Goal: Feedback & Contribution: Contribute content

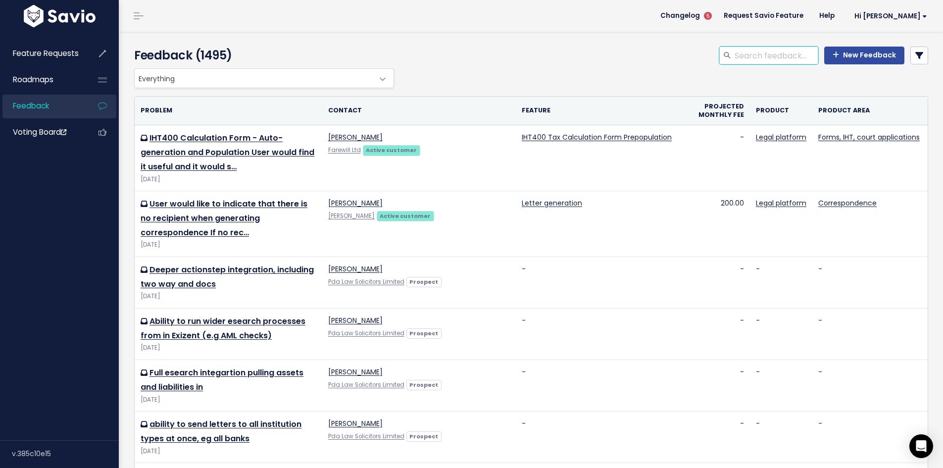
click at [785, 48] on input "search" at bounding box center [775, 56] width 85 height 18
type input "bank closure"
click at [915, 55] on icon at bounding box center [919, 55] width 8 height 8
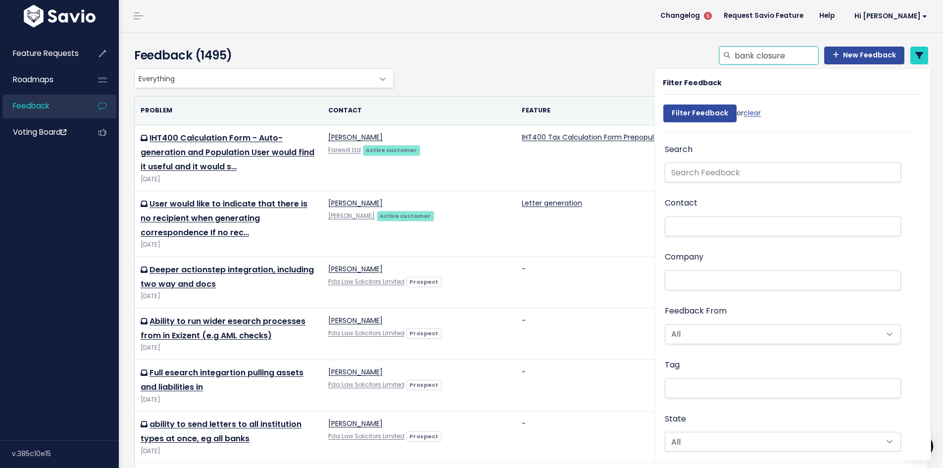
drag, startPoint x: 767, startPoint y: 54, endPoint x: 714, endPoint y: 54, distance: 52.5
click at [719, 54] on div "bank closure" at bounding box center [768, 56] width 99 height 18
click at [722, 174] on input "text" at bounding box center [783, 172] width 236 height 20
paste input "bank closure"
type input "bank closure"
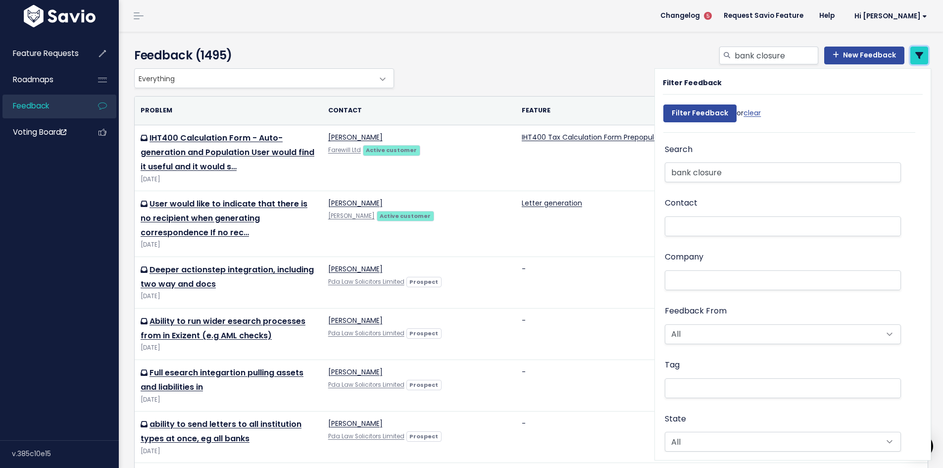
click at [915, 55] on icon at bounding box center [919, 55] width 8 height 8
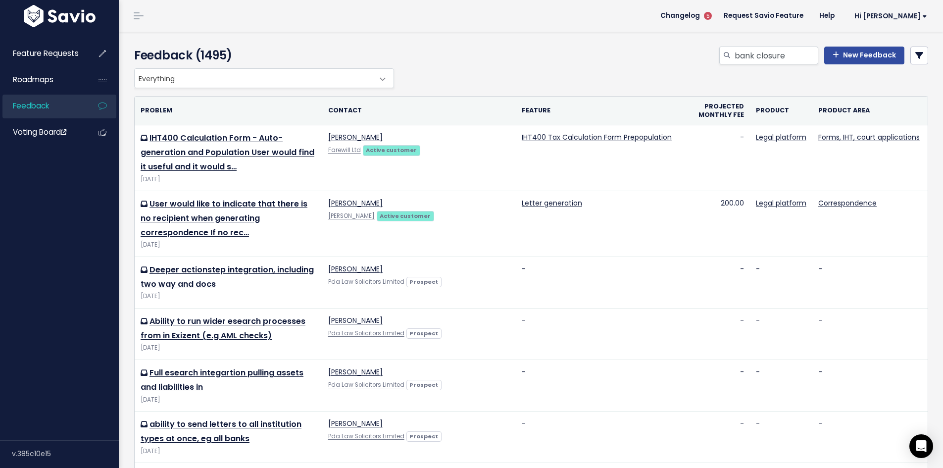
click at [915, 53] on icon at bounding box center [919, 55] width 8 height 8
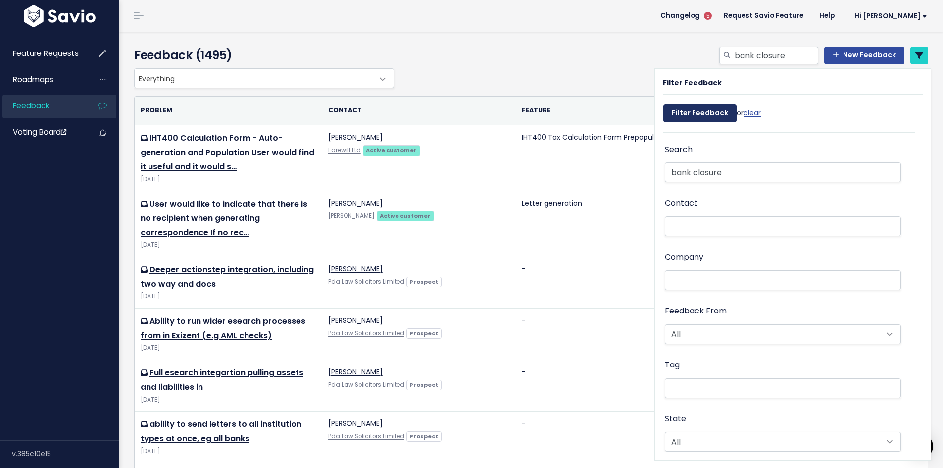
click at [711, 113] on input "Filter Feedback" at bounding box center [699, 113] width 73 height 18
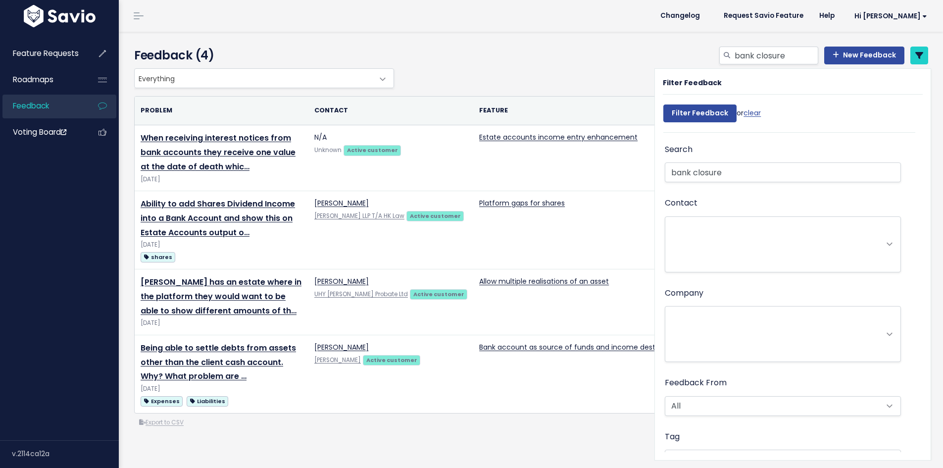
select select
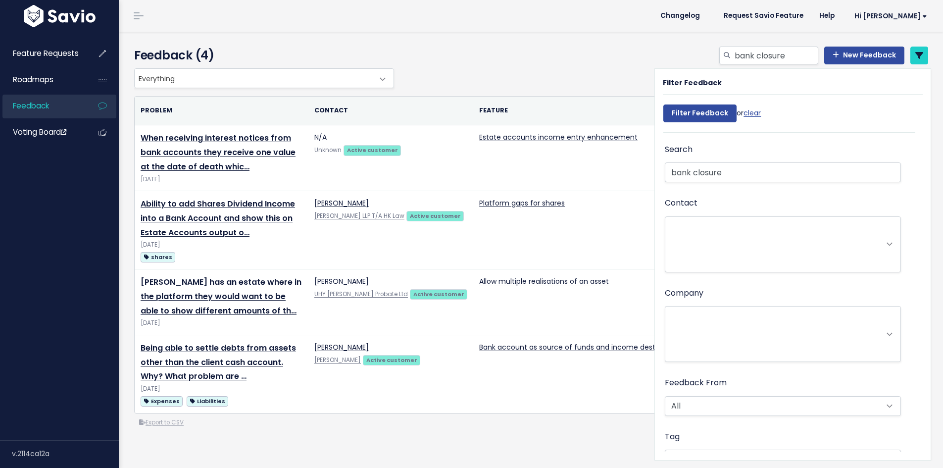
select select
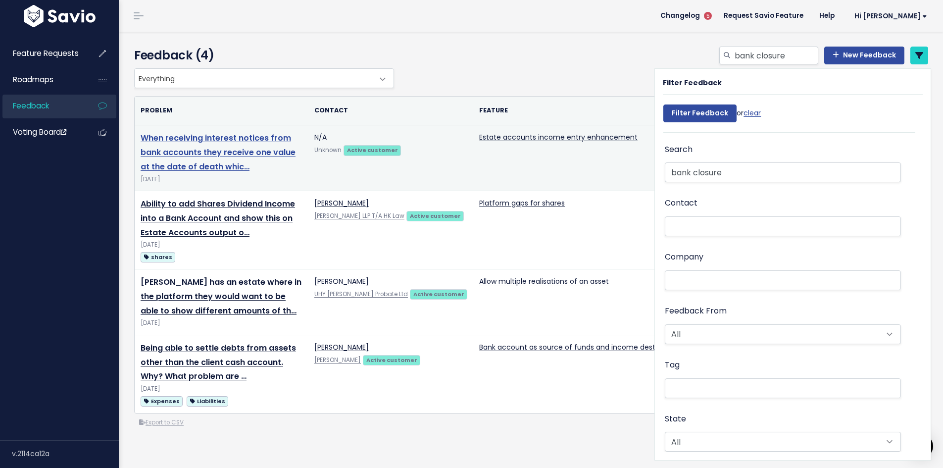
click at [216, 147] on link "When receiving interest notices from bank accounts they receive one value at th…" at bounding box center [218, 152] width 155 height 40
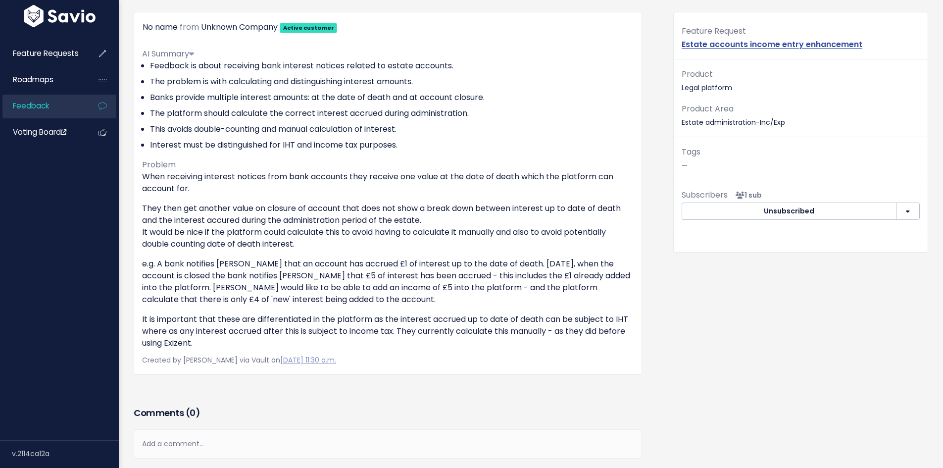
scroll to position [99, 0]
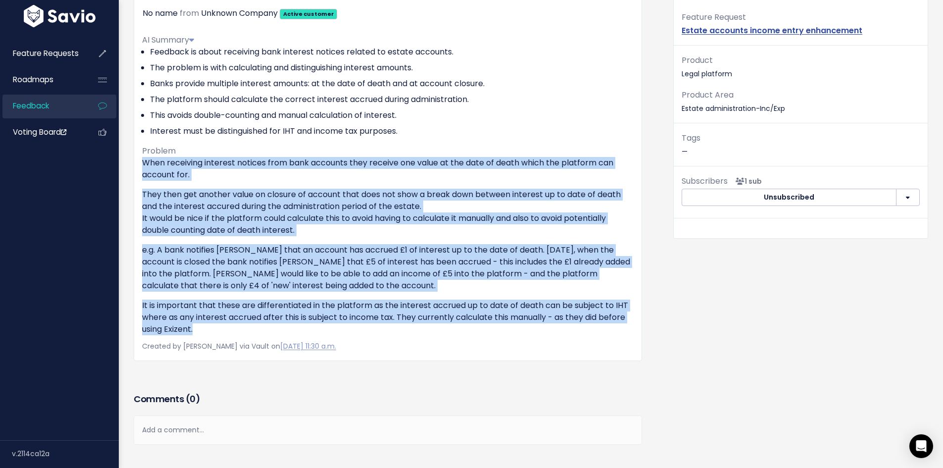
drag, startPoint x: 143, startPoint y: 162, endPoint x: 245, endPoint y: 324, distance: 191.3
click at [245, 324] on div "When receiving interest notices from bank accounts they receive one value at th…" at bounding box center [387, 246] width 491 height 178
copy div "Lore ipsumdolo sitametc adipisc elit sedd eiusmodt inci utlabor etd magna al en…"
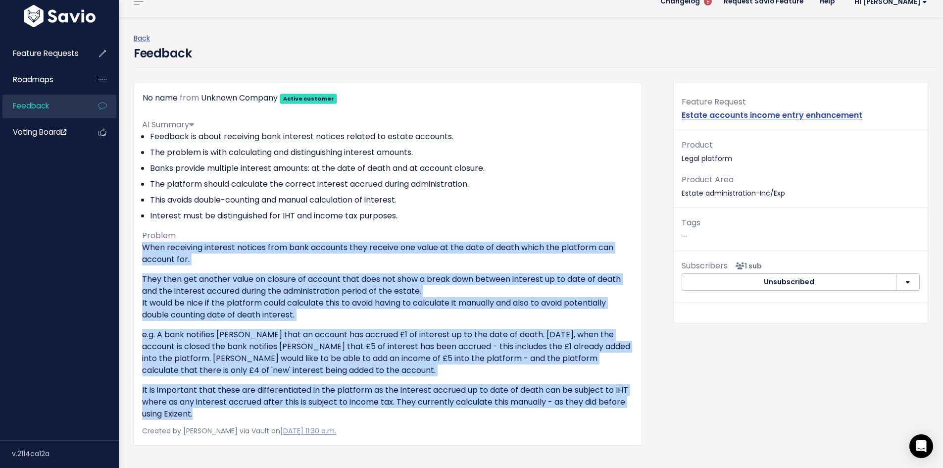
scroll to position [0, 0]
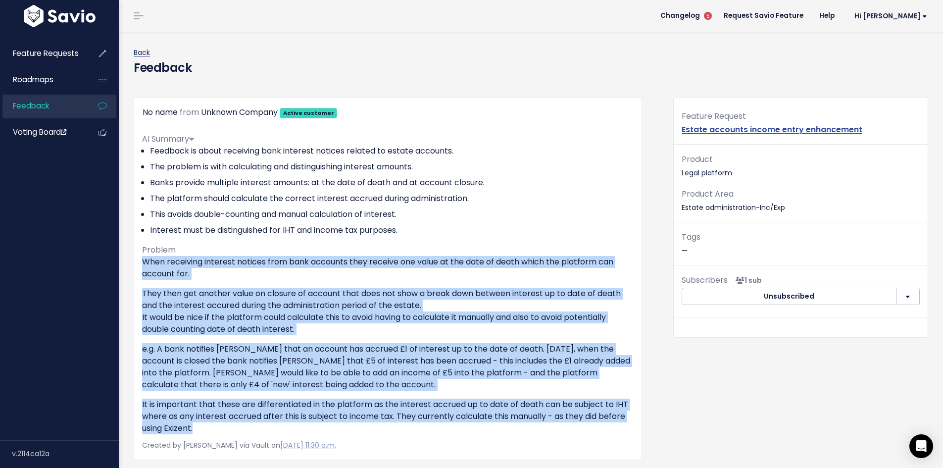
click at [146, 54] on link "Back" at bounding box center [142, 53] width 16 height 10
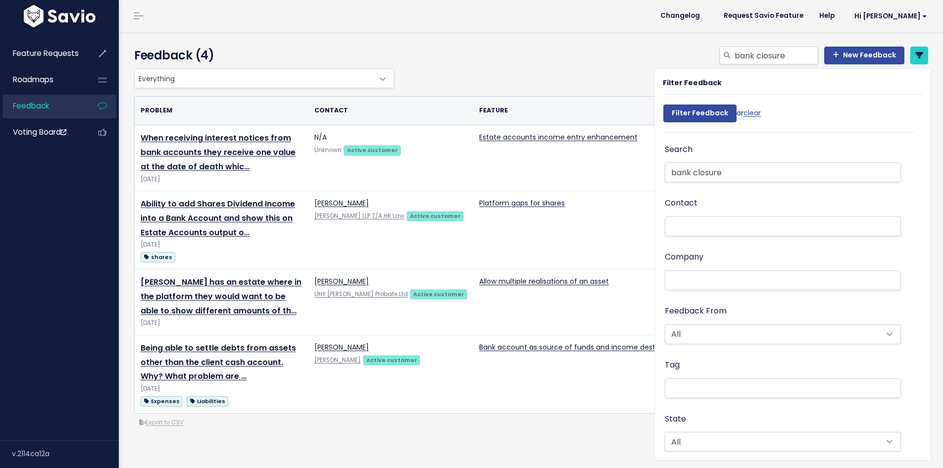
select select
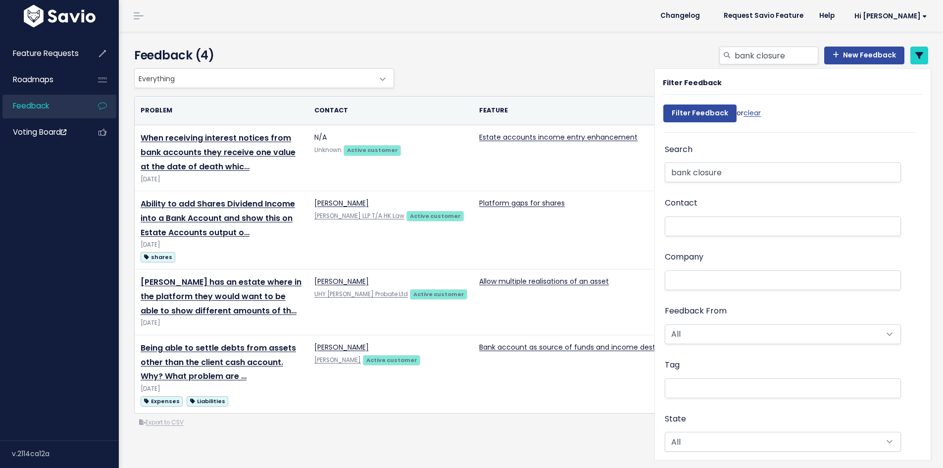
select select
click at [845, 52] on link "New Feedback" at bounding box center [864, 56] width 80 height 18
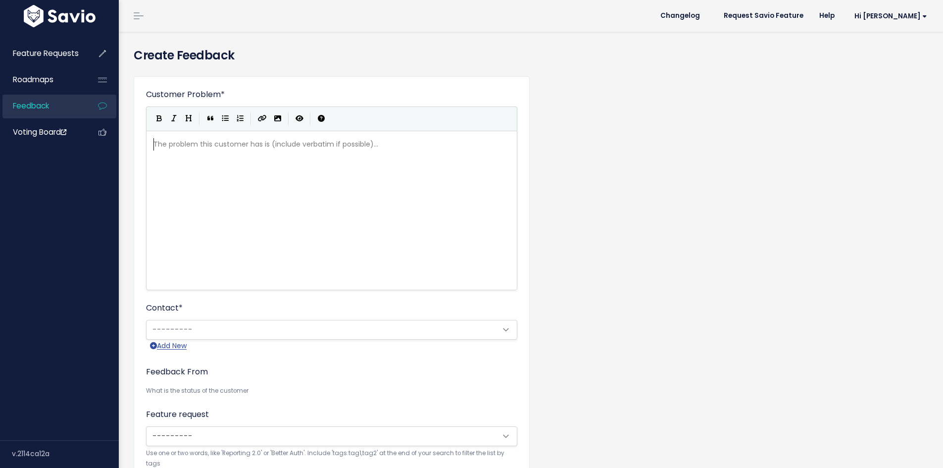
scroll to position [1, 0]
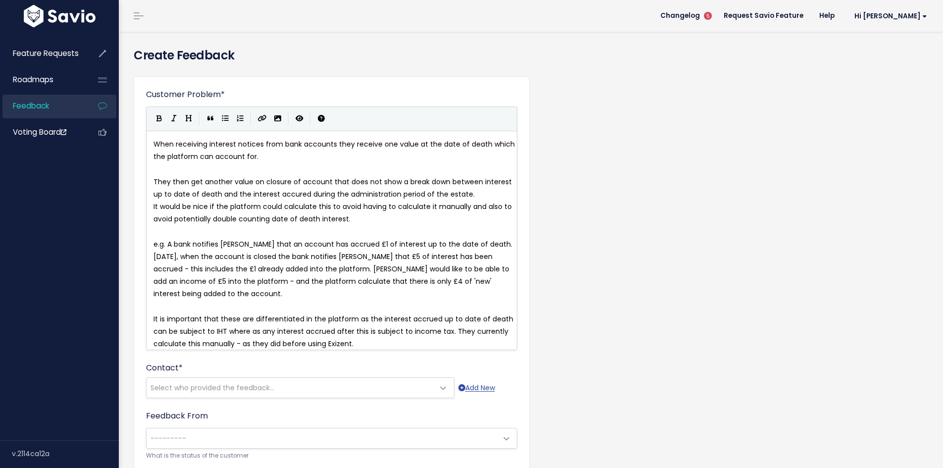
click at [154, 144] on span "When receiving interest notices from bank accounts they receive one value at th…" at bounding box center [334, 150] width 363 height 22
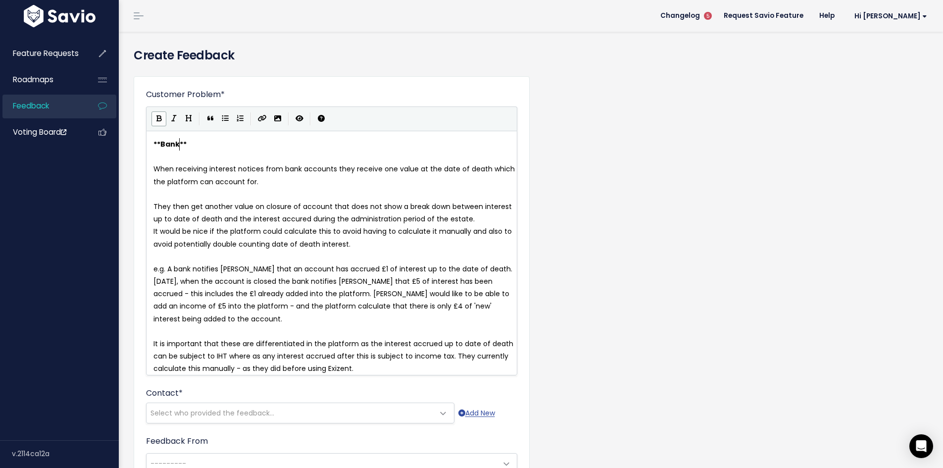
scroll to position [3, 18]
type textarea "Bank"
type textarea "User wou dl"
type textarea "ld like it"
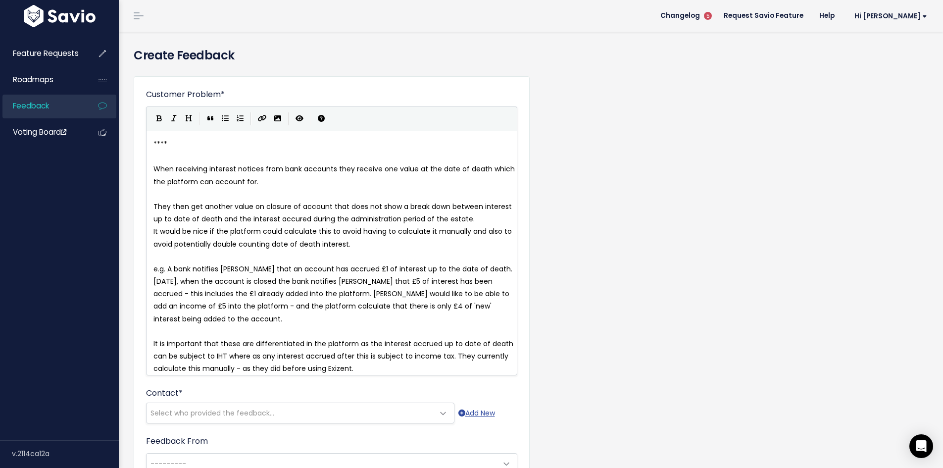
type textarea "I"
type textarea "Bank Closure Forms - it would be useful if these were available on the platform"
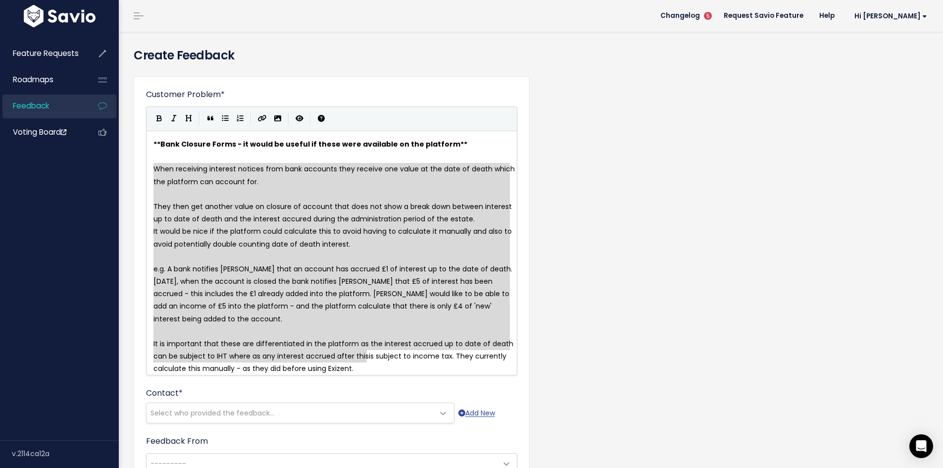
type textarea "Lore ipsumdolo sitametc adipisc elit sedd eiusmodt inci utlabor etd magna al en…"
drag, startPoint x: 154, startPoint y: 168, endPoint x: 367, endPoint y: 362, distance: 288.0
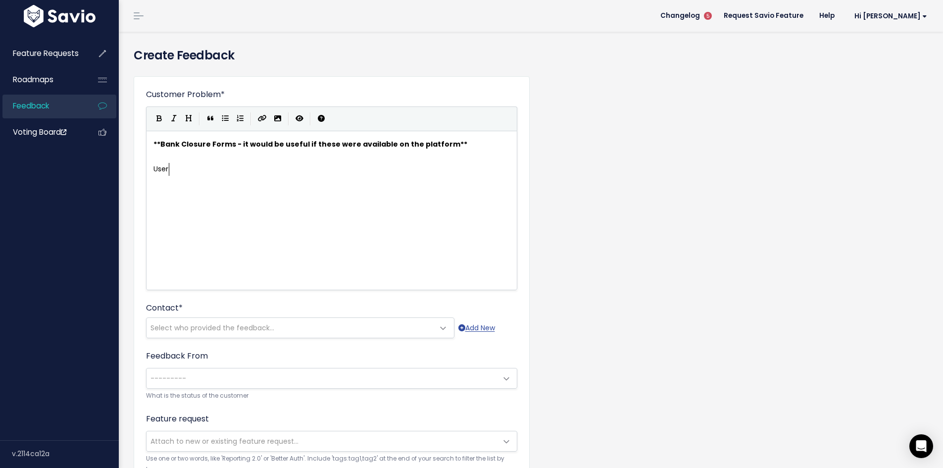
scroll to position [3, 17]
type textarea "User said it would be useful if bank closure forms were available on the platfo…"
type textarea "Af"
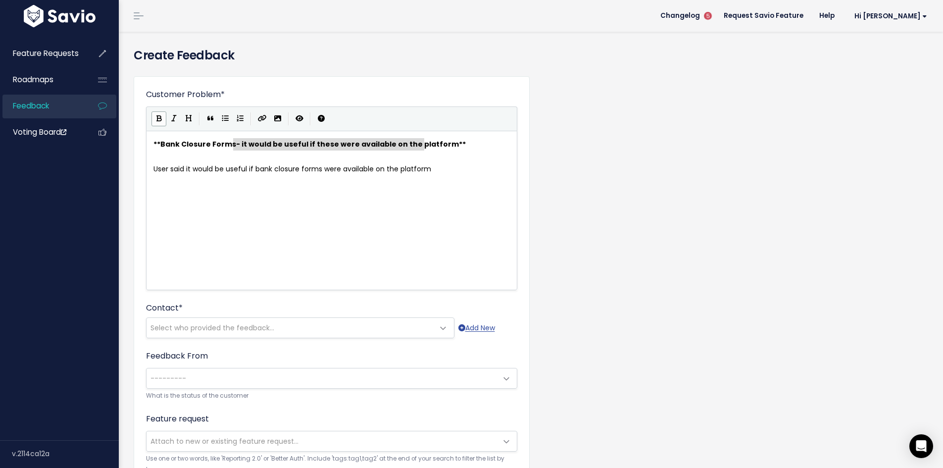
type textarea "- it would be useful if these were available on the platform"
drag, startPoint x: 235, startPoint y: 141, endPoint x: 439, endPoint y: 141, distance: 203.9
click at [440, 167] on pre "User said it would be useful if bank closure forms were available on the platfo…" at bounding box center [335, 169] width 368 height 12
type textarea "so that they can use them eac"
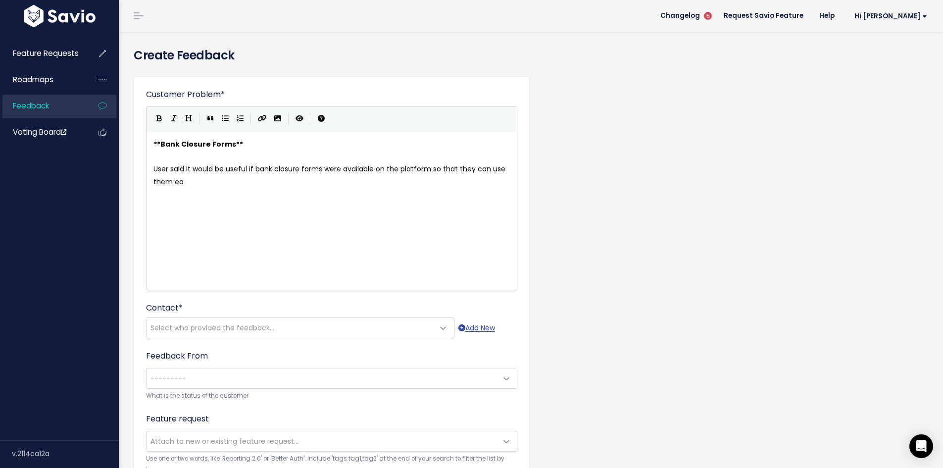
scroll to position [3, 107]
type textarea "c"
type textarea "copmlete t"
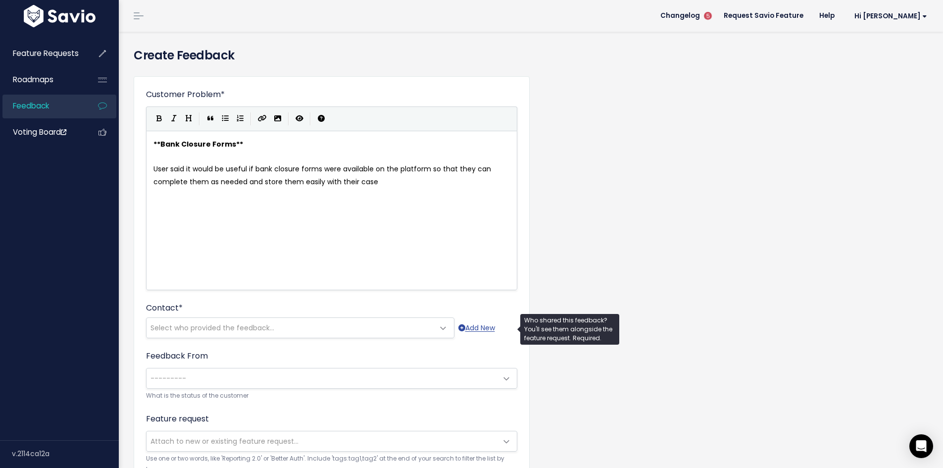
type textarea "mplete them as needed and store them easily with their case"
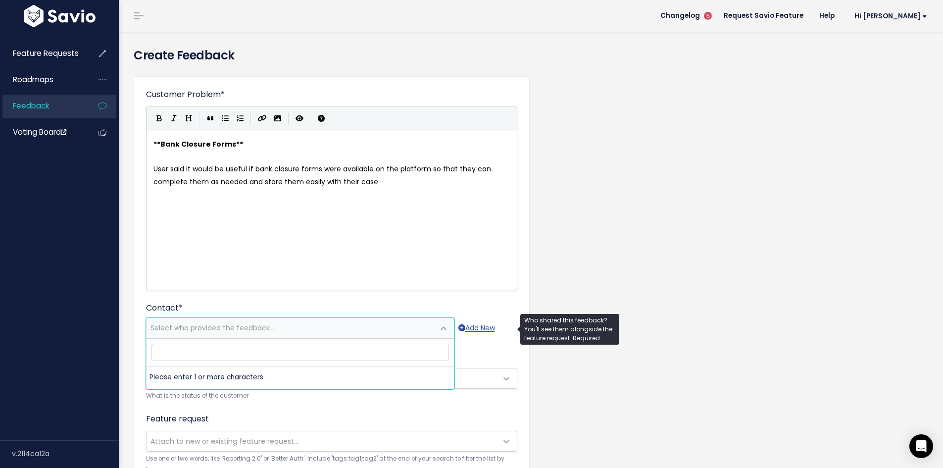
click at [235, 329] on span "Select who provided the feedback..." at bounding box center [212, 328] width 124 height 10
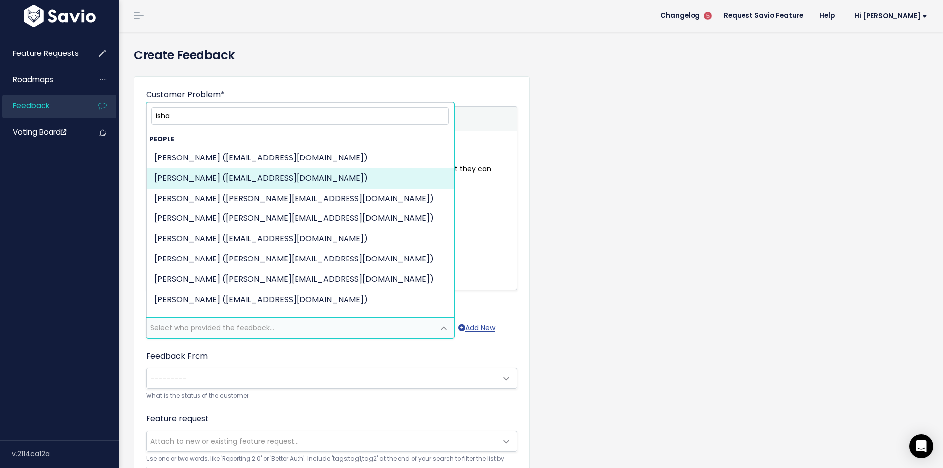
type input "isha"
select select "ACTIVE"
select select "92982845"
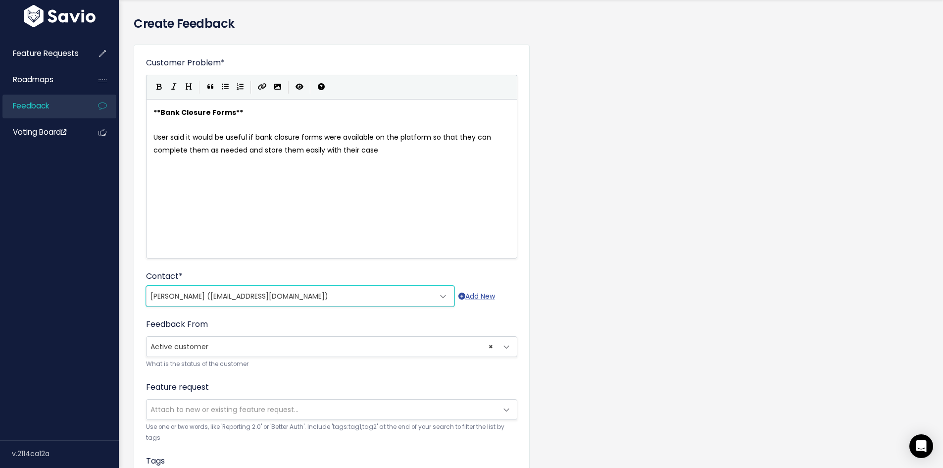
scroll to position [99, 0]
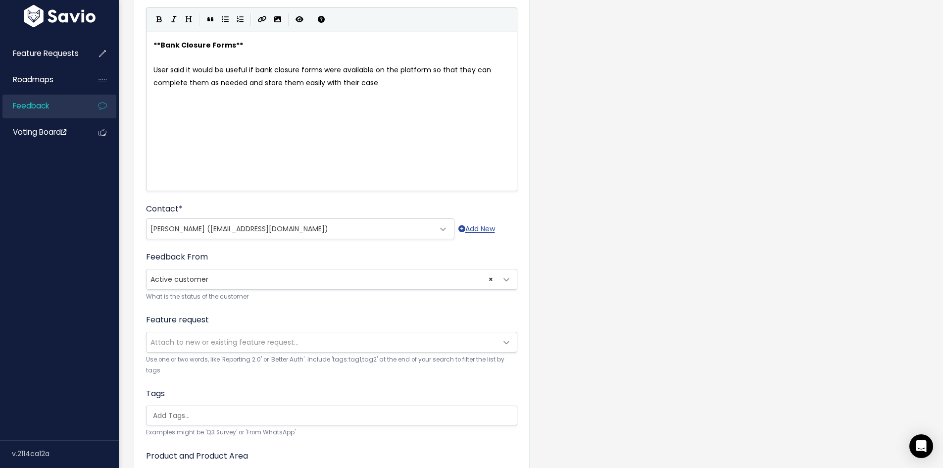
click at [200, 339] on span "Attach to new or existing feature request..." at bounding box center [224, 342] width 148 height 10
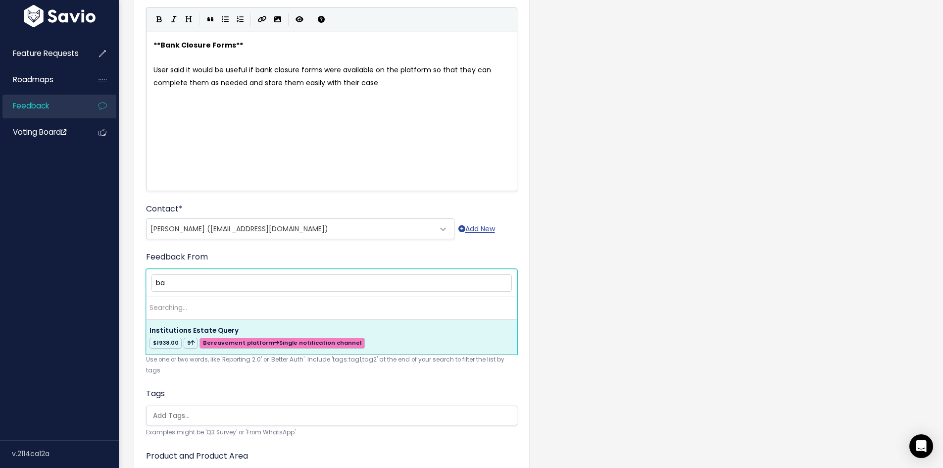
type input "b"
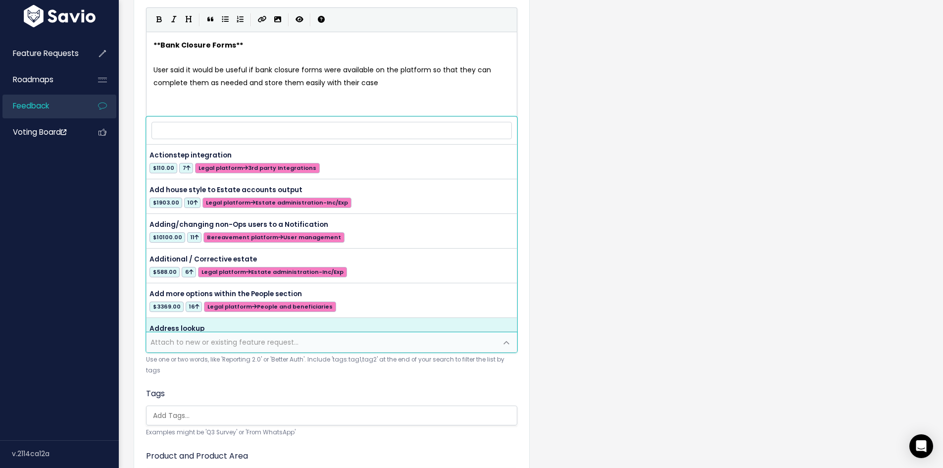
click at [424, 386] on form "Customer Problem * **Bank Closure Forms** User said it would be useful if bank …" at bounding box center [331, 260] width 371 height 541
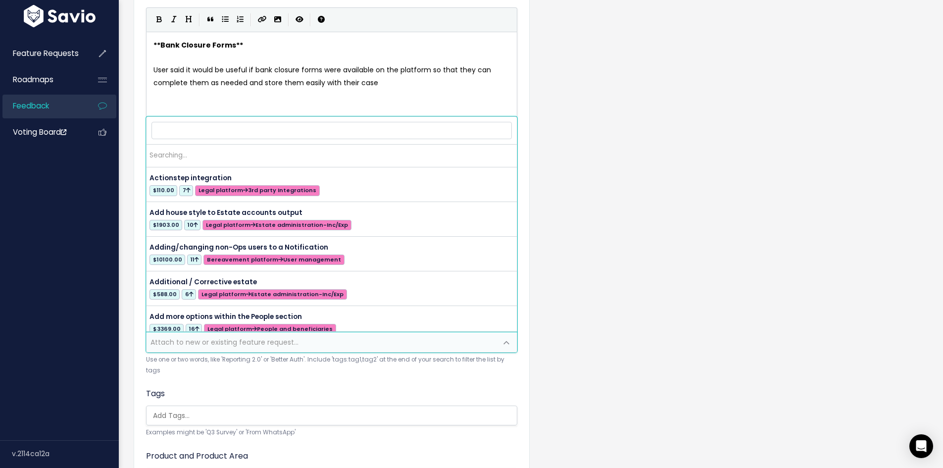
click at [196, 344] on span "Attach to new or existing feature request..." at bounding box center [224, 342] width 148 height 10
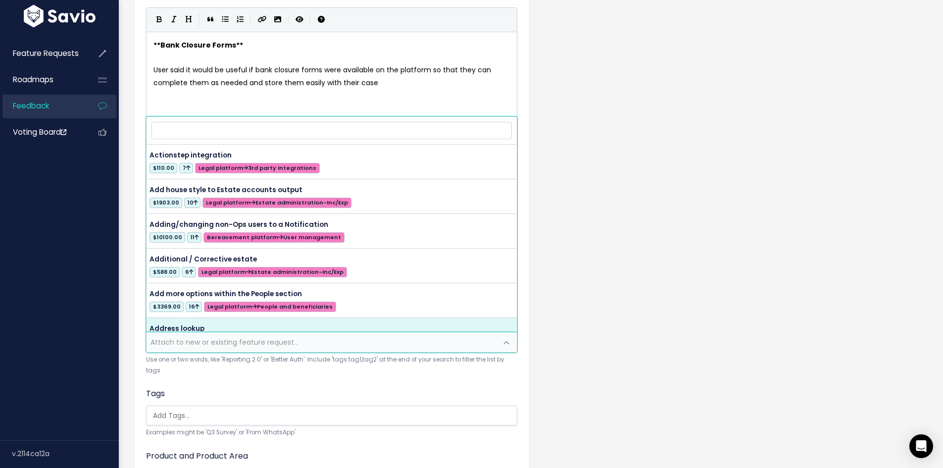
click at [206, 395] on div "Tags Examples might be 'Q3 Survey' or 'From WhatsApp'" at bounding box center [331, 413] width 371 height 50
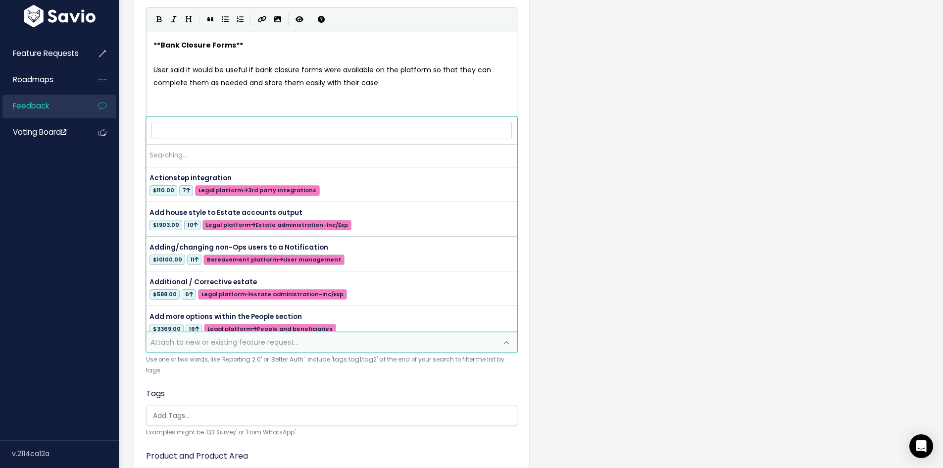
click at [194, 345] on span "Attach to new or existing feature request..." at bounding box center [224, 342] width 148 height 10
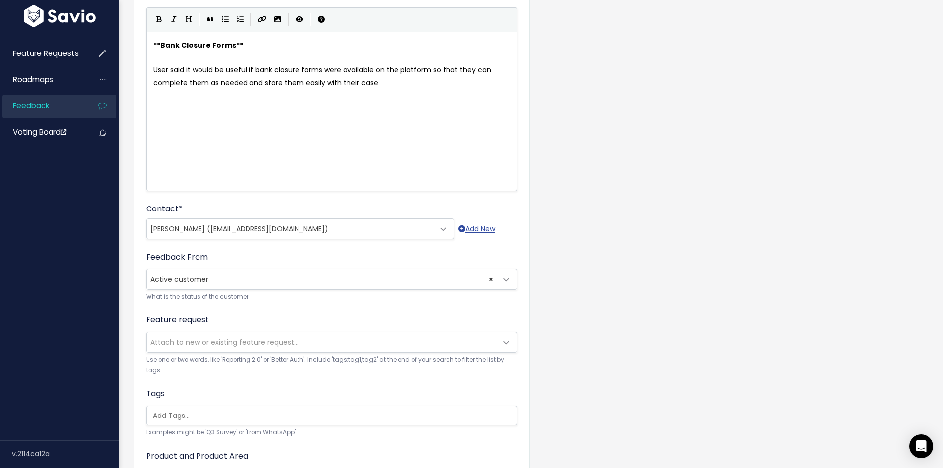
drag, startPoint x: 235, startPoint y: 376, endPoint x: 233, endPoint y: 386, distance: 10.1
click at [235, 376] on small "Use one or two words, like 'Reporting 2.0' or 'Better Auth'. Include 'tags:tag1…" at bounding box center [331, 364] width 371 height 21
click at [218, 426] on div "Tags Examples might be 'Q3 Survey' or 'From WhatsApp'" at bounding box center [331, 413] width 371 height 50
click at [219, 417] on input "search" at bounding box center [334, 415] width 370 height 10
click at [523, 367] on div "Customer Problem * **Bank Closure Forms** User said it would be useful if bank …" at bounding box center [332, 260] width 396 height 566
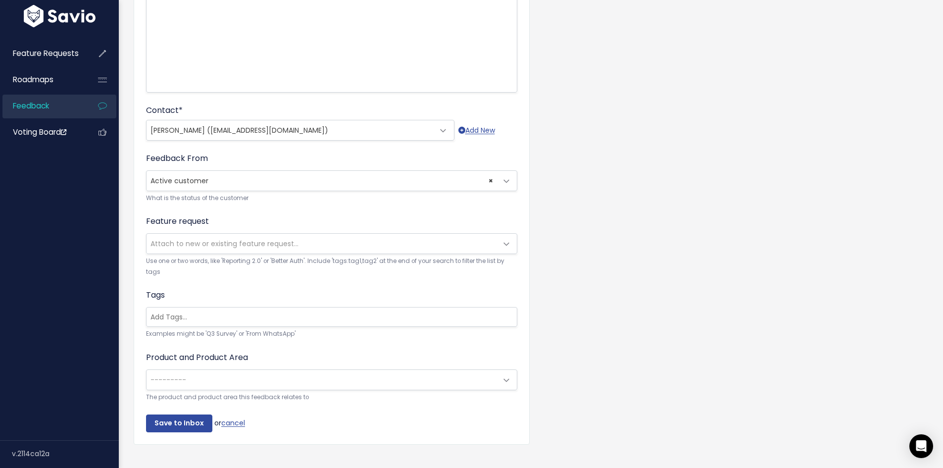
scroll to position [198, 0]
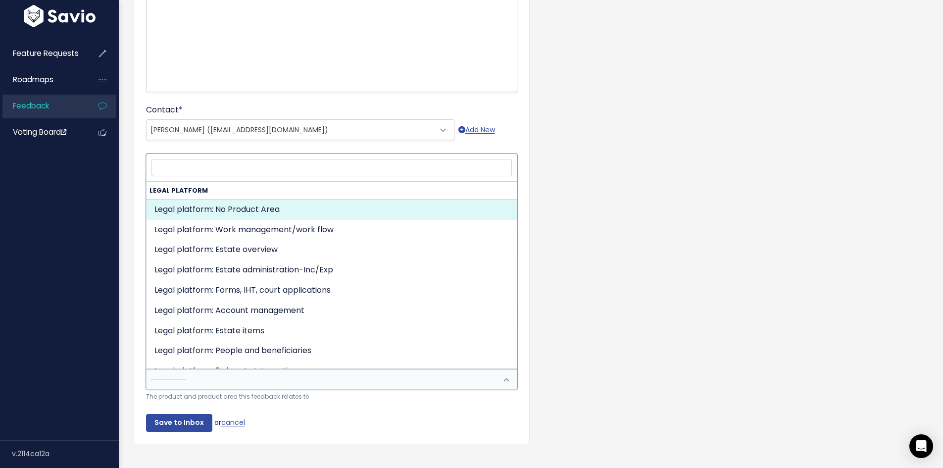
click at [219, 388] on span "---------" at bounding box center [322, 379] width 350 height 20
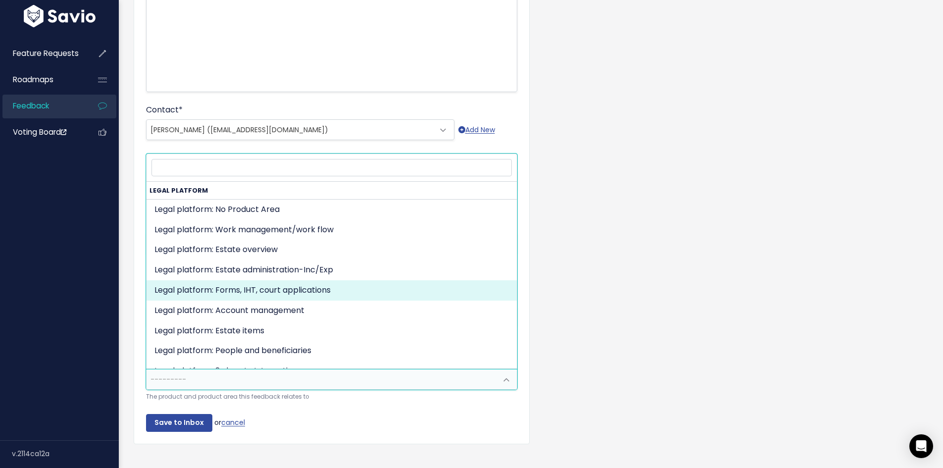
select select "MAIN:ONBOARDING"
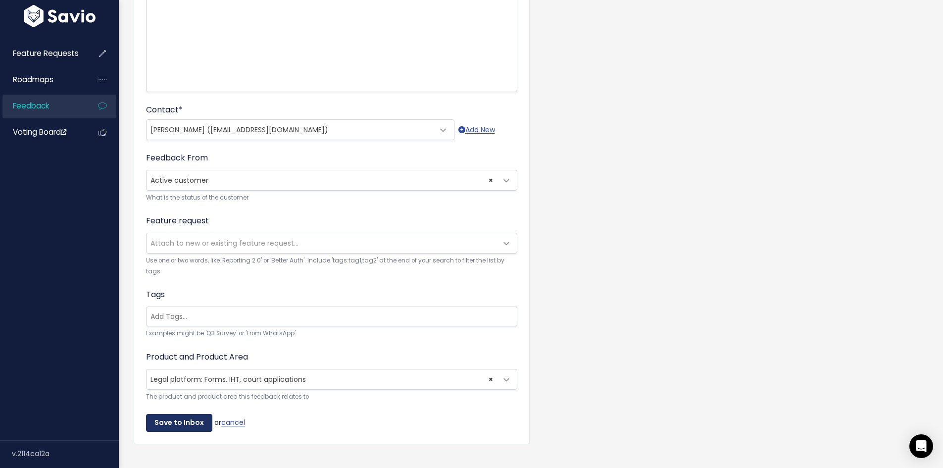
click at [184, 419] on input "Save to Inbox" at bounding box center [179, 423] width 66 height 18
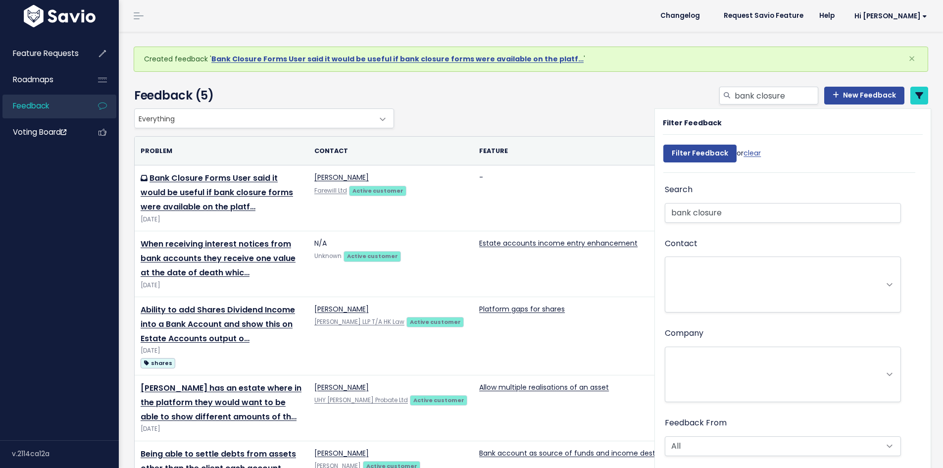
select select
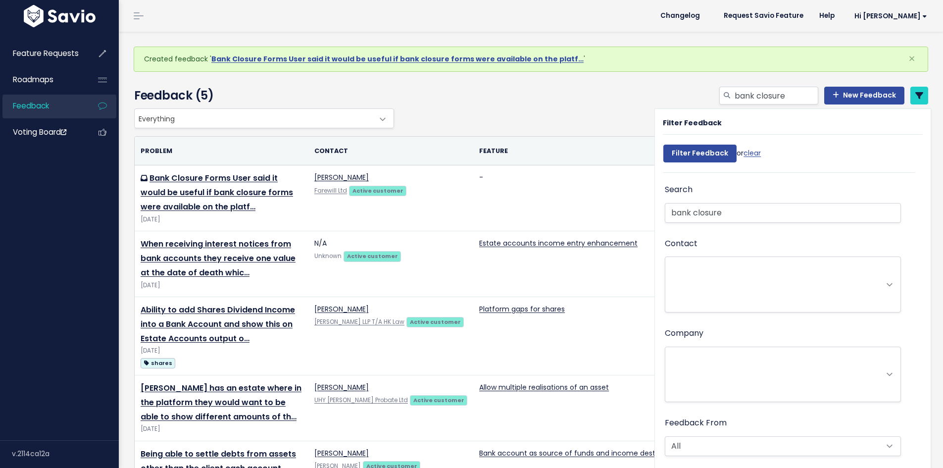
select select
click at [605, 106] on div "bank closure New Feedback" at bounding box center [665, 98] width 539 height 22
